Goal: Information Seeking & Learning: Learn about a topic

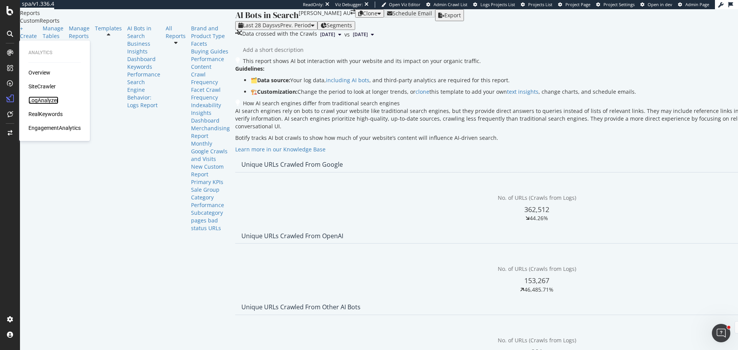
click at [53, 103] on div "LogAnalyzer" at bounding box center [43, 100] width 30 height 8
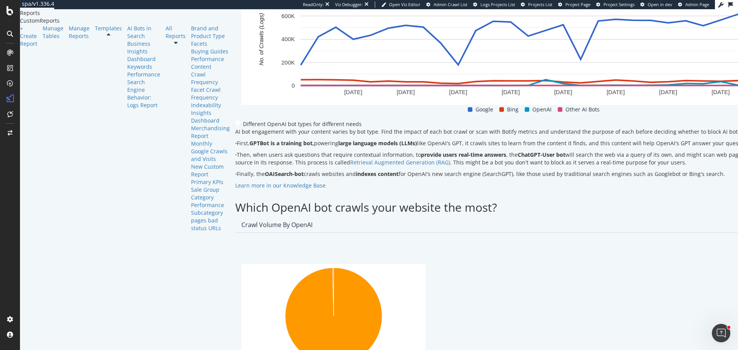
scroll to position [653, 0]
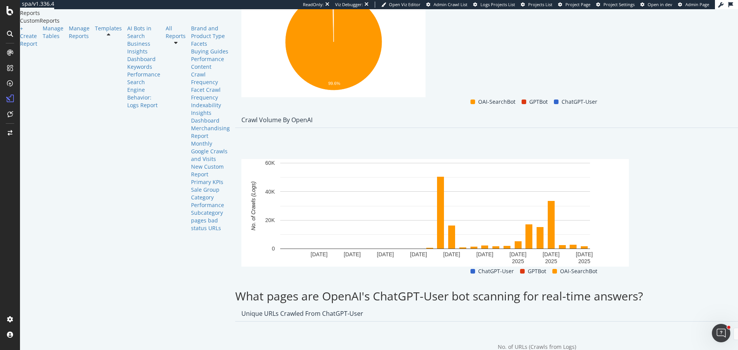
scroll to position [769, 0]
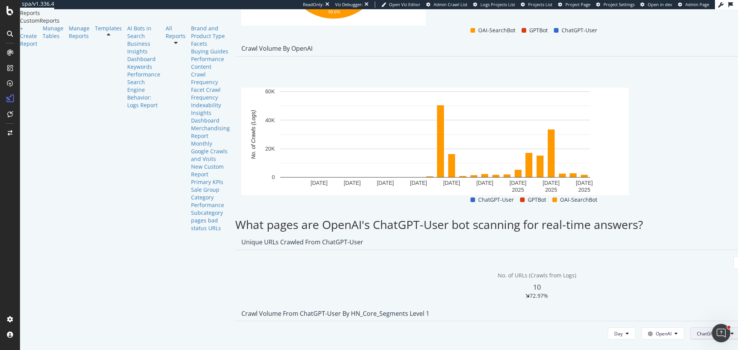
click at [697, 330] on span "ChatGPT-User" at bounding box center [712, 333] width 31 height 7
click at [583, 241] on span "GPTBot" at bounding box center [589, 244] width 39 height 7
click at [711, 330] on span "GPTBot" at bounding box center [719, 333] width 16 height 7
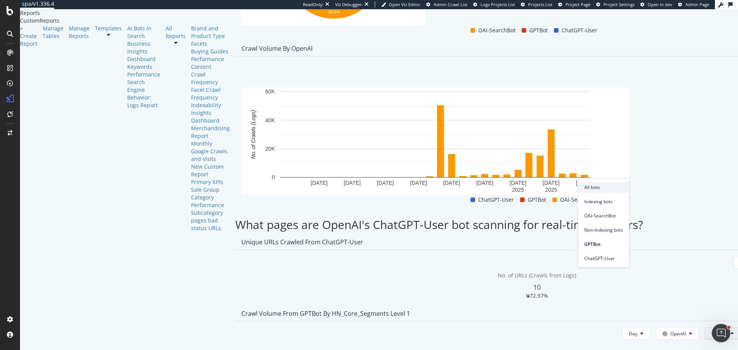
click at [596, 192] on div "All bots" at bounding box center [603, 187] width 51 height 11
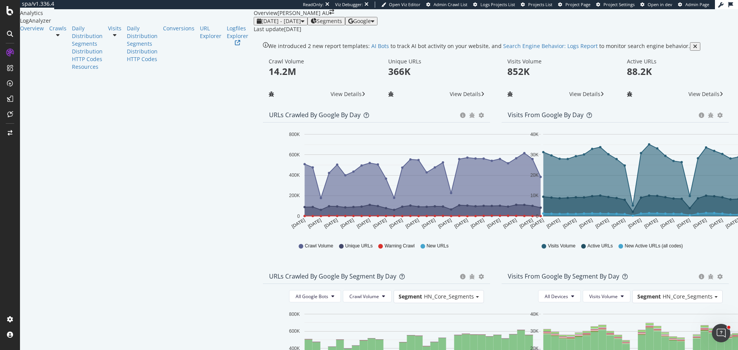
click at [371, 25] on span "Google" at bounding box center [362, 20] width 18 height 7
click at [663, 30] on span "Bing" at bounding box center [670, 30] width 28 height 7
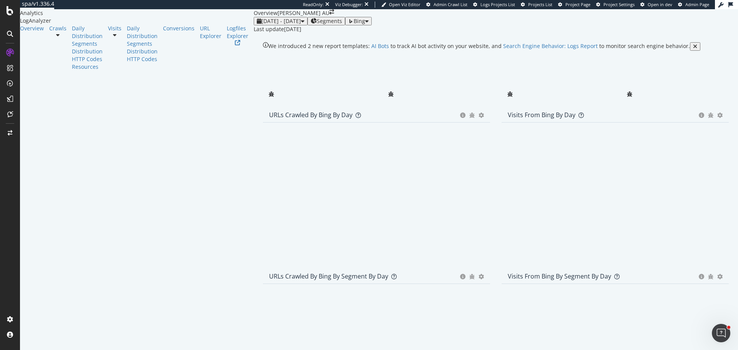
click at [365, 25] on span "Bing" at bounding box center [360, 20] width 12 height 7
click at [681, 46] on span "OpenAI" at bounding box center [676, 45] width 28 height 7
